Goal: Submit feedback/report problem: Submit feedback/report problem

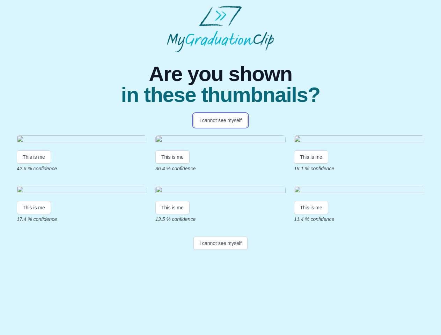
click at [220, 121] on button "I cannot see myself" at bounding box center [221, 120] width 54 height 13
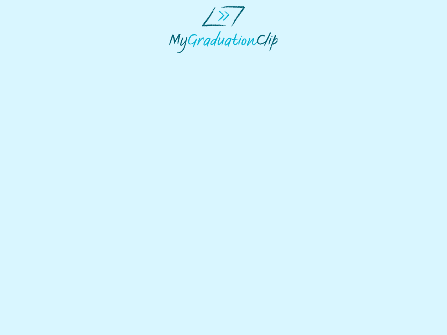
click at [34, 59] on html at bounding box center [223, 29] width 447 height 59
click at [174, 59] on html at bounding box center [223, 29] width 447 height 59
click at [313, 59] on html at bounding box center [223, 29] width 447 height 59
click at [34, 59] on html at bounding box center [223, 29] width 447 height 59
click at [174, 59] on html at bounding box center [223, 29] width 447 height 59
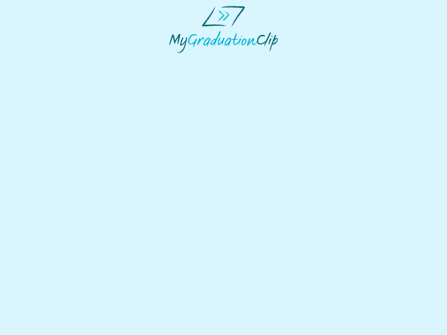
click at [313, 59] on html at bounding box center [223, 29] width 447 height 59
